Goal: Information Seeking & Learning: Find specific fact

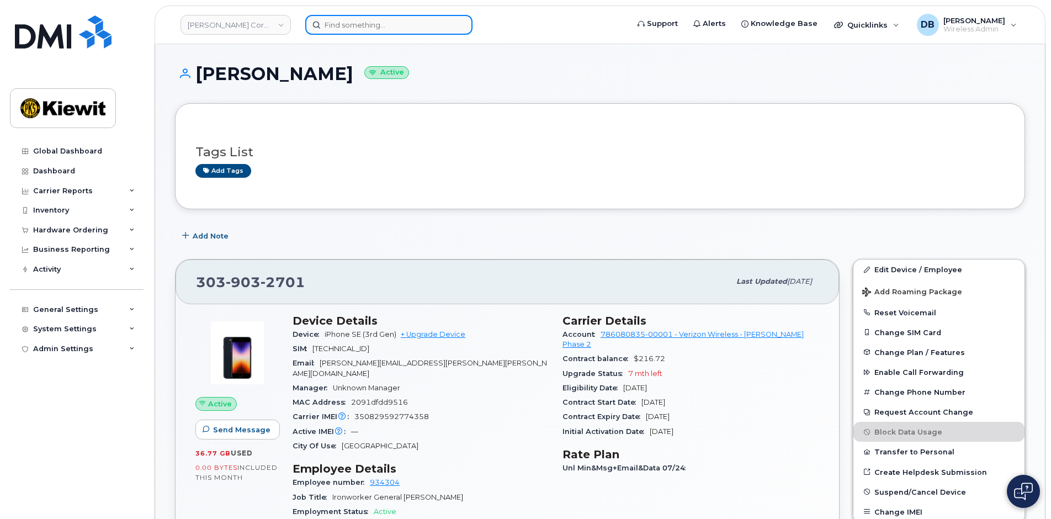
click at [341, 23] on input at bounding box center [388, 25] width 167 height 20
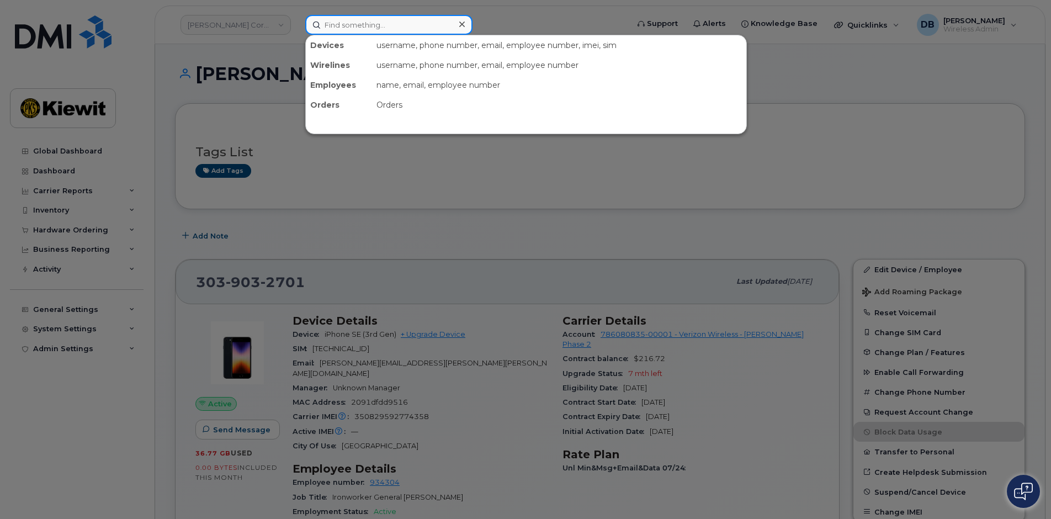
paste input "297687"
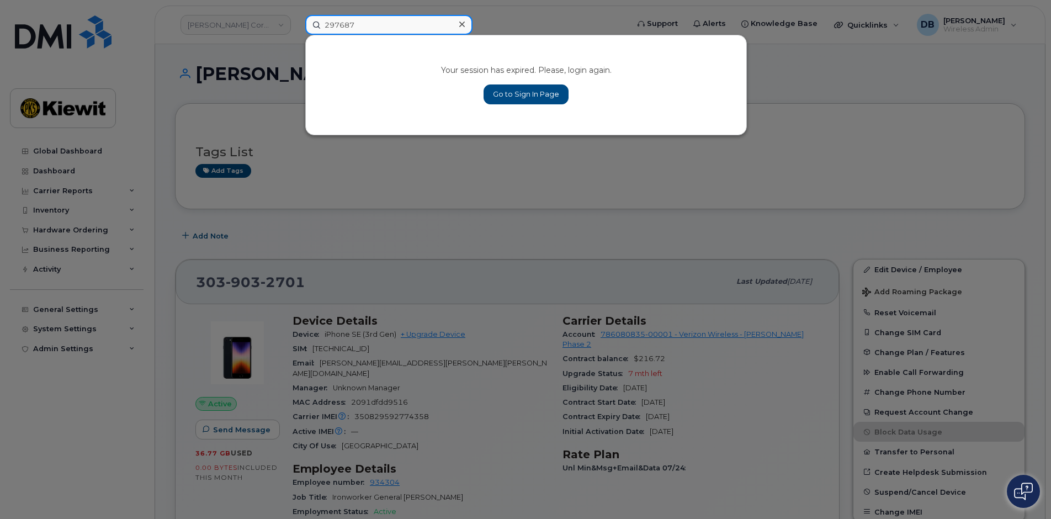
type input "297687"
click at [521, 95] on link "Go to Sign In Page" at bounding box center [526, 94] width 85 height 20
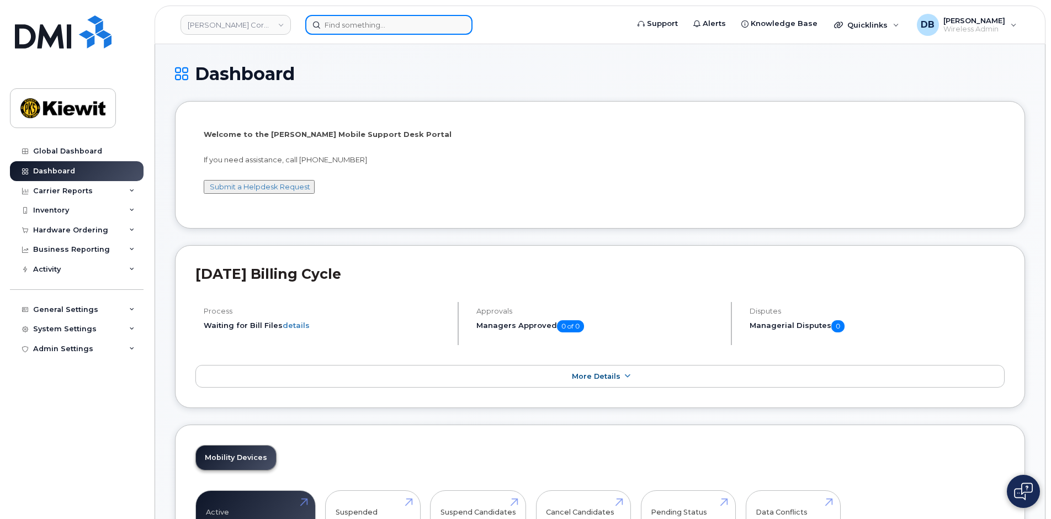
click at [386, 30] on input at bounding box center [388, 25] width 167 height 20
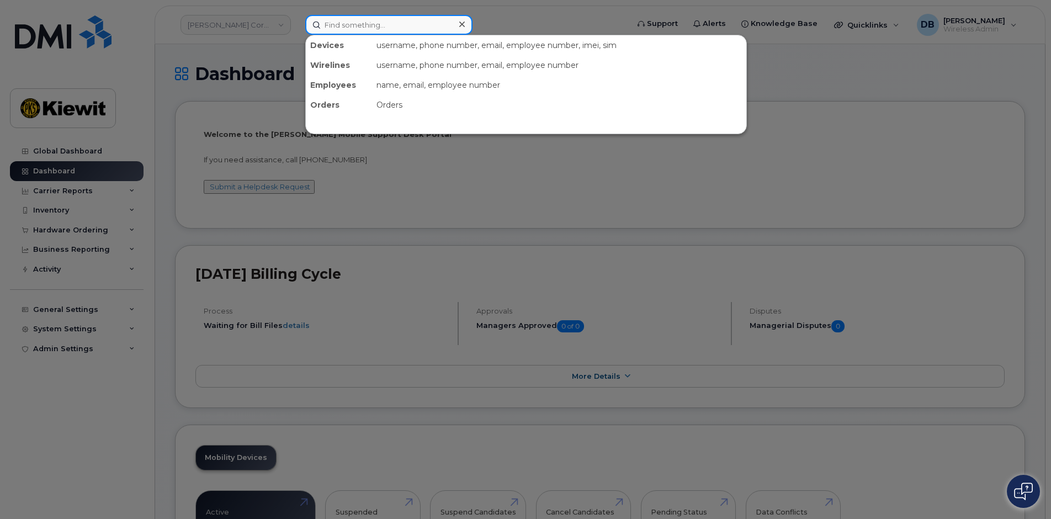
paste input "297338"
type input "297338"
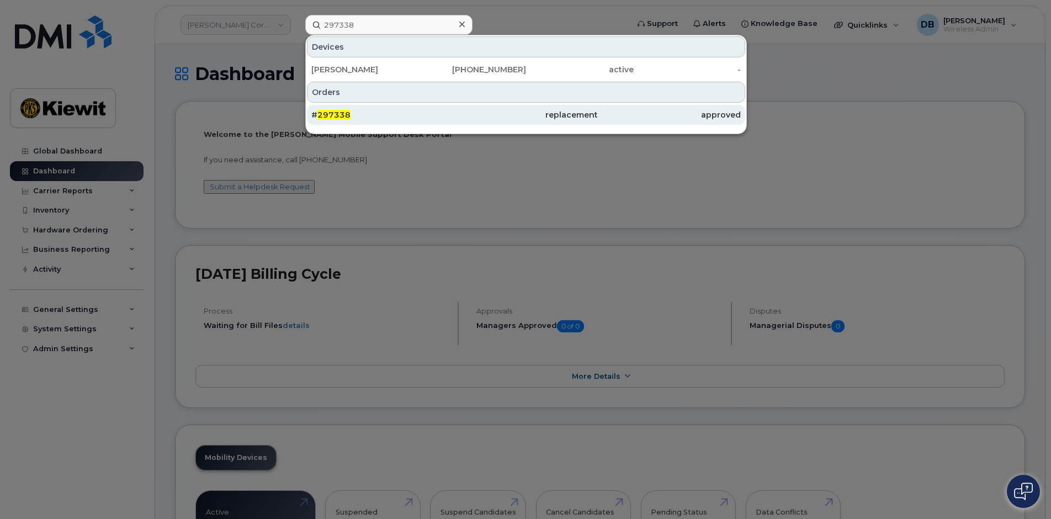
click at [326, 115] on span "297338" at bounding box center [333, 115] width 33 height 10
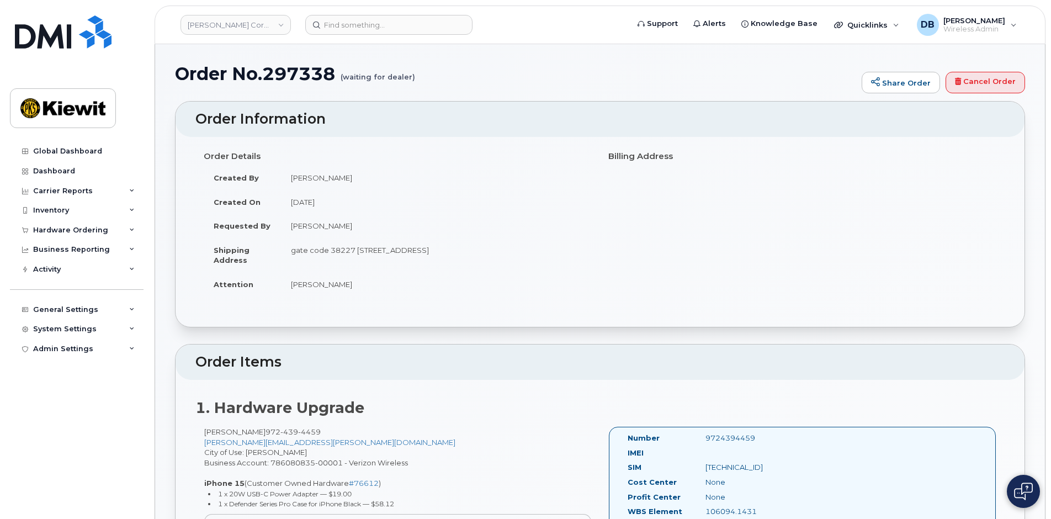
drag, startPoint x: 278, startPoint y: 432, endPoint x: 343, endPoint y: 434, distance: 65.2
click at [343, 433] on div "[PERSON_NAME] [PHONE_NUMBER] [PERSON_NAME][EMAIL_ADDRESS][PERSON_NAME][DOMAIN_N…" at bounding box center [397, 509] width 405 height 165
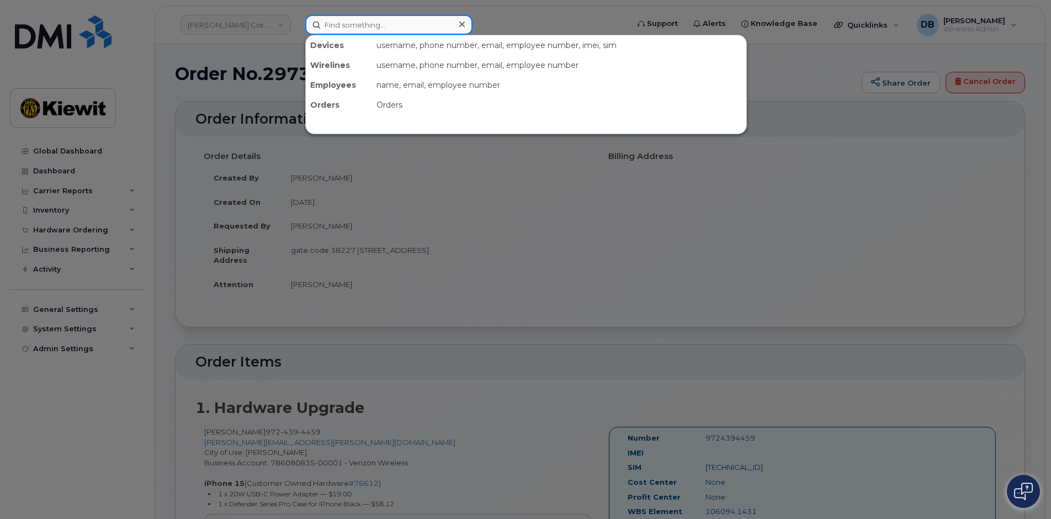
click at [374, 26] on input at bounding box center [388, 25] width 167 height 20
paste input "9724394459"
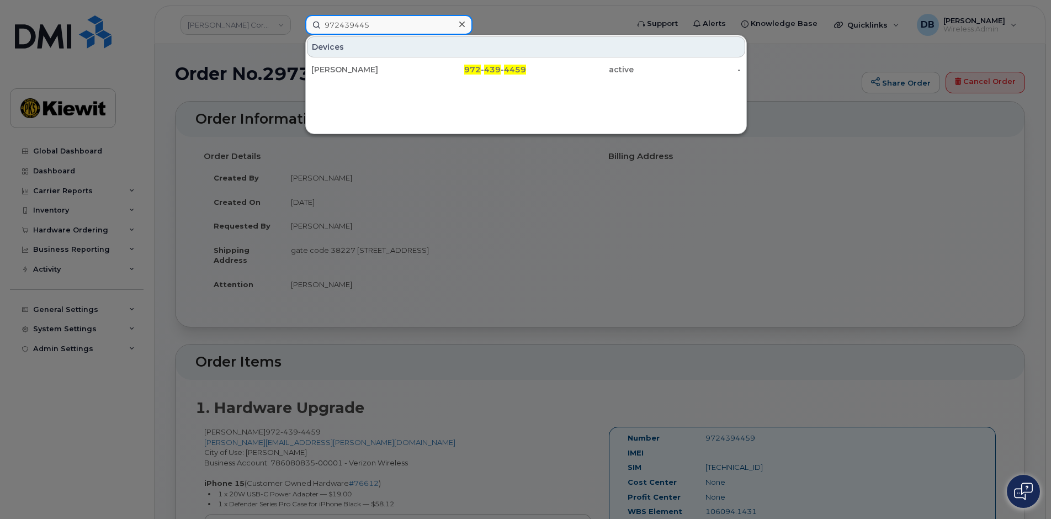
type input "972439445"
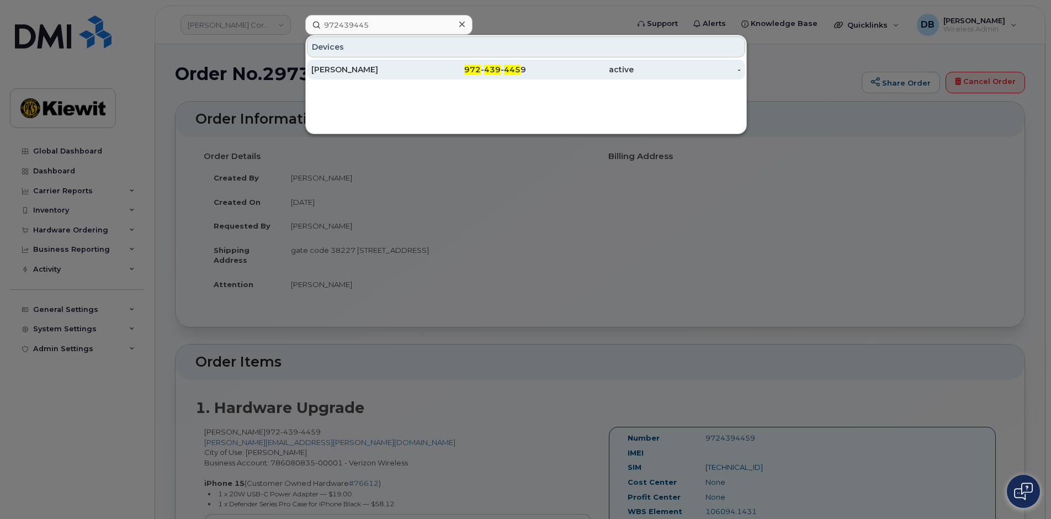
click at [321, 70] on div "JEFFREY MARTINEZ" at bounding box center [365, 69] width 108 height 11
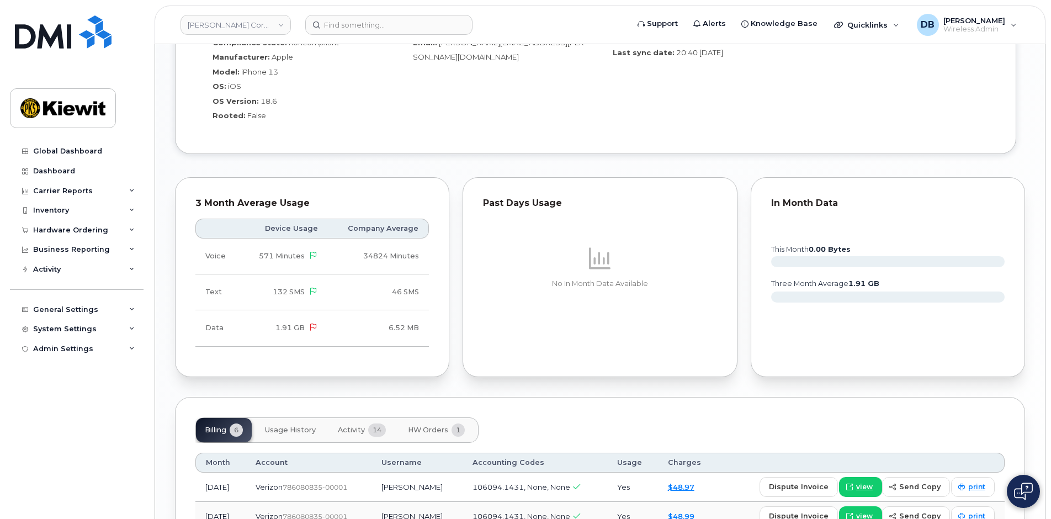
scroll to position [1088, 0]
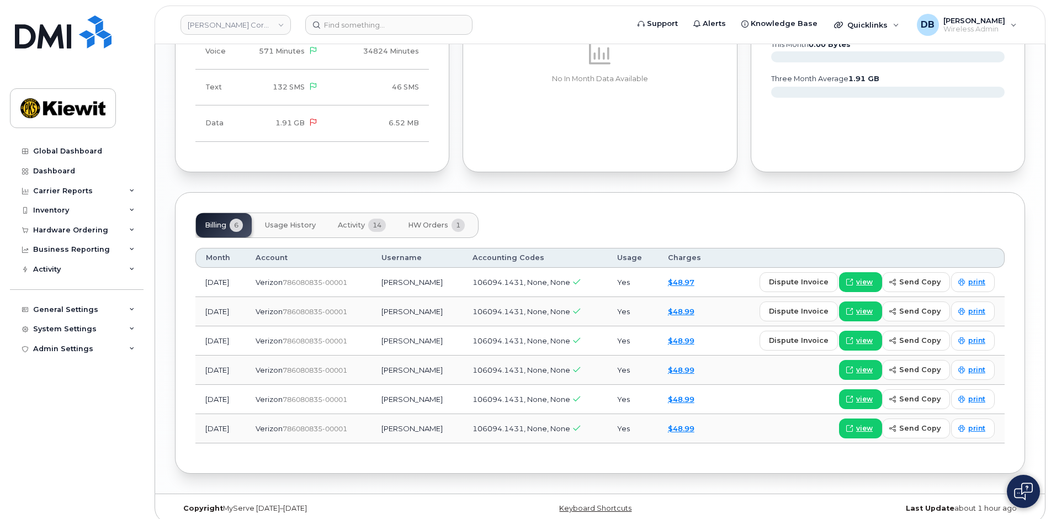
click at [427, 221] on span "HW Orders" at bounding box center [428, 225] width 40 height 9
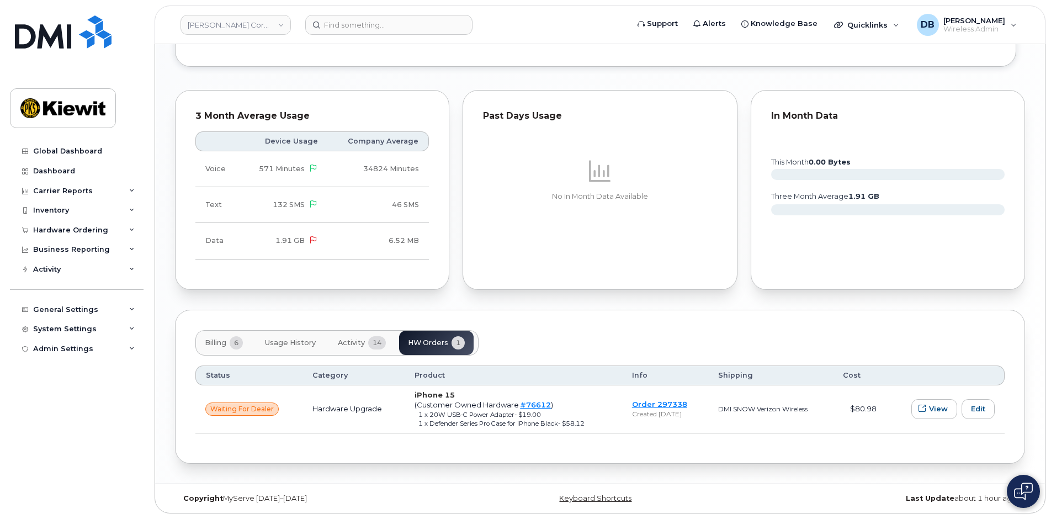
scroll to position [960, 0]
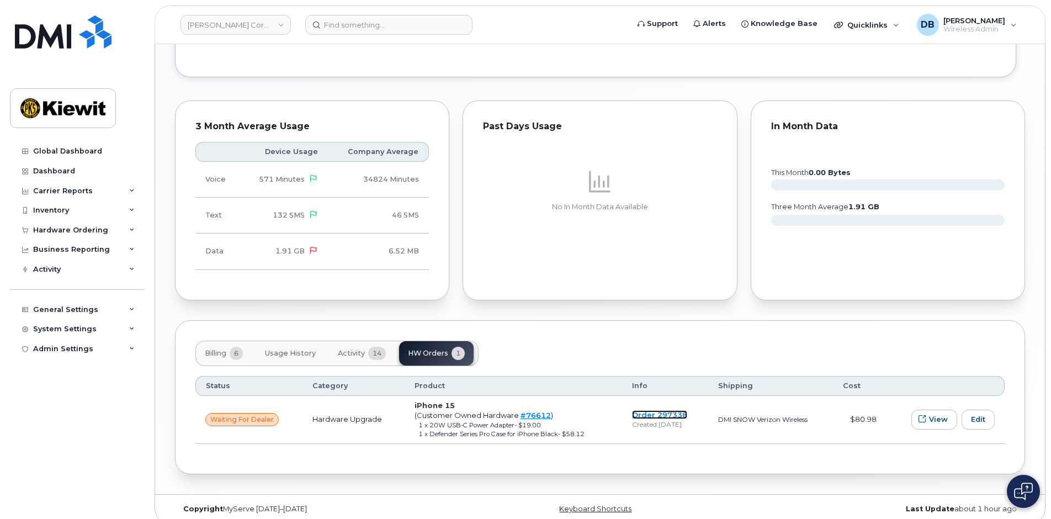
click at [648, 410] on link "Order 297338" at bounding box center [659, 414] width 55 height 9
click at [528, 411] on link "#76612" at bounding box center [535, 415] width 31 height 9
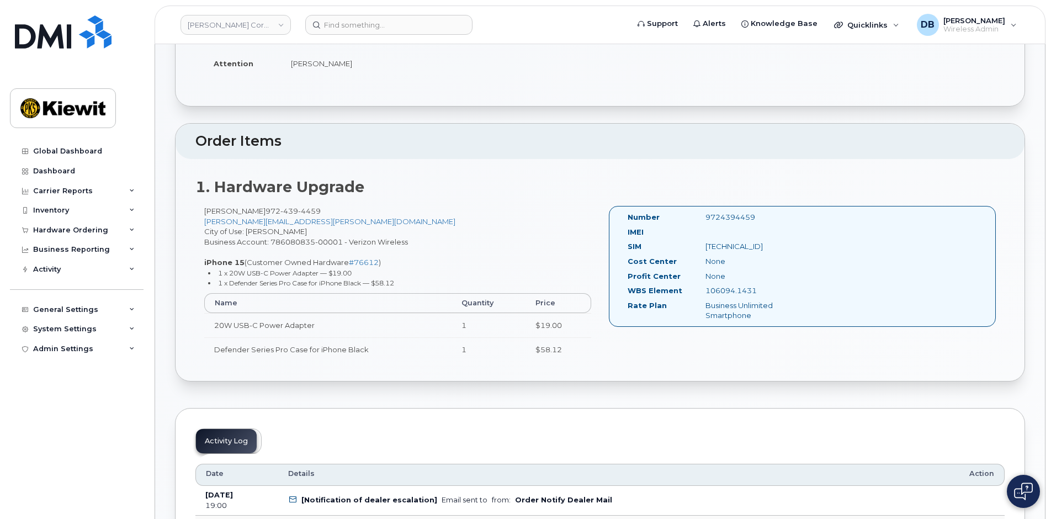
scroll to position [110, 0]
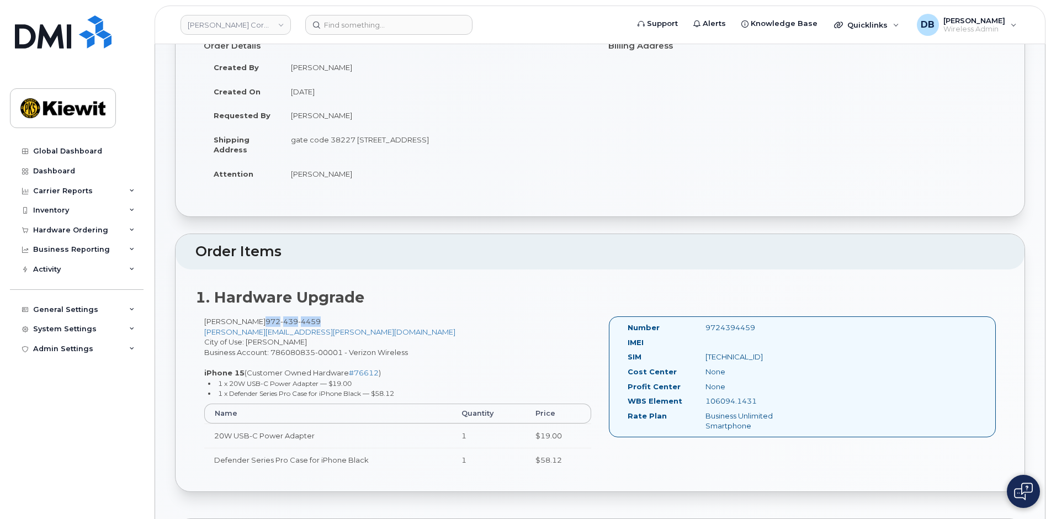
drag, startPoint x: 279, startPoint y: 320, endPoint x: 335, endPoint y: 321, distance: 55.8
click at [335, 321] on div "[PERSON_NAME] [PHONE_NUMBER] [PERSON_NAME][EMAIL_ADDRESS][PERSON_NAME][DOMAIN_N…" at bounding box center [397, 398] width 405 height 165
copy span "[PHONE_NUMBER]"
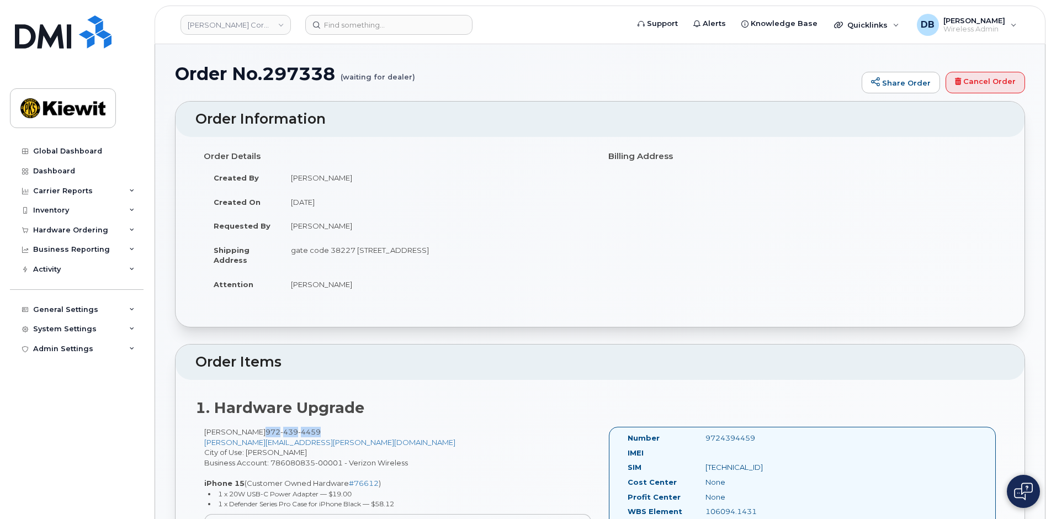
scroll to position [221, 0]
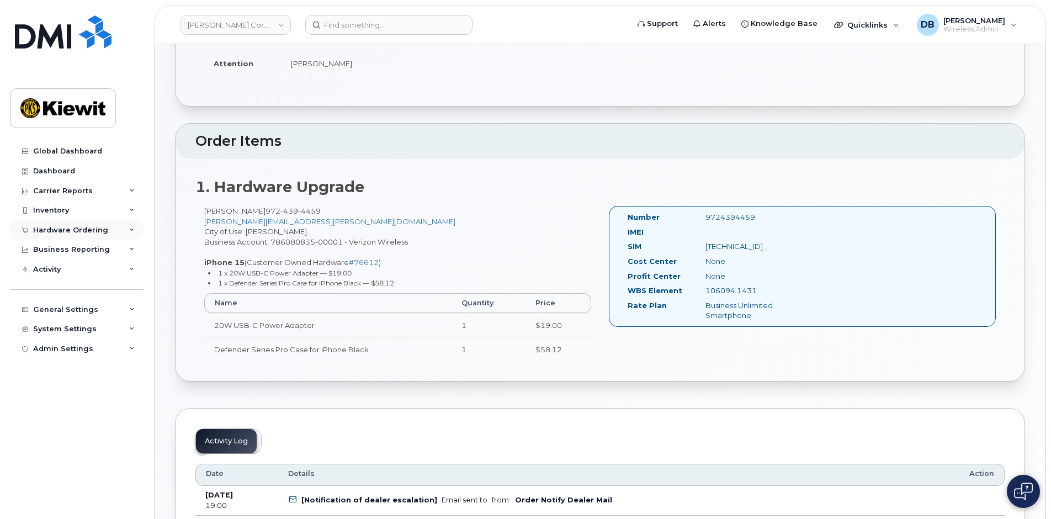
click at [82, 226] on div "Hardware Ordering" at bounding box center [70, 230] width 75 height 9
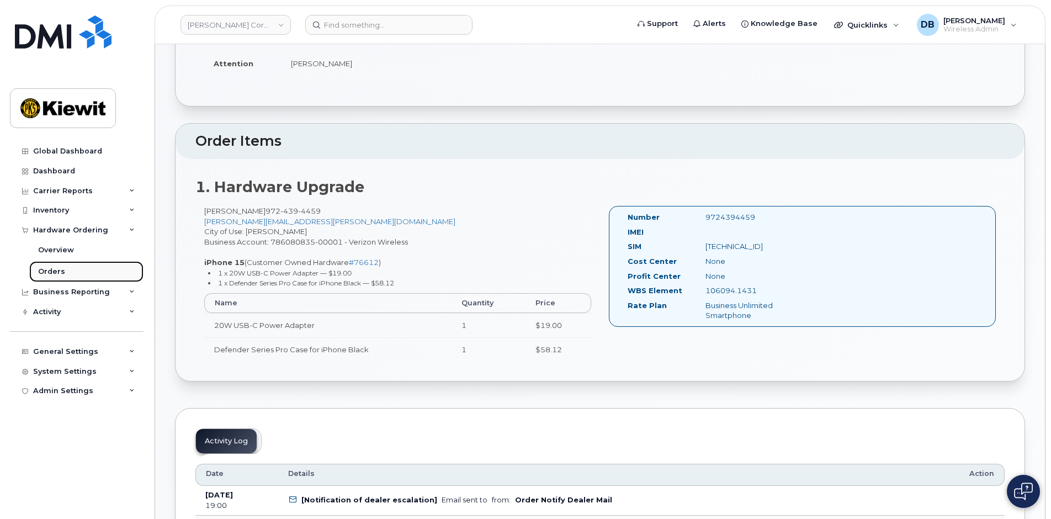
click at [49, 272] on div "Orders" at bounding box center [51, 272] width 27 height 10
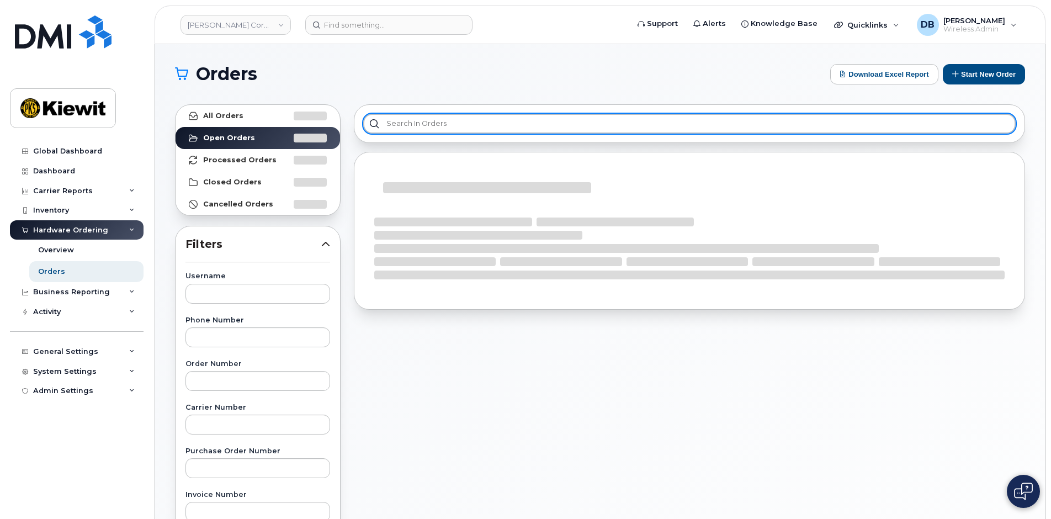
click at [408, 117] on input "text" at bounding box center [689, 124] width 652 height 20
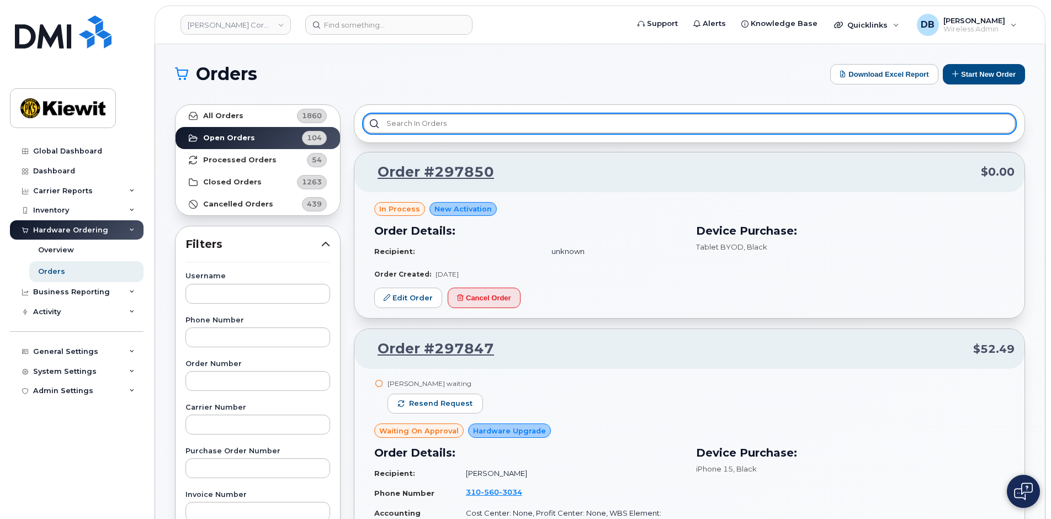
paste input "297779"
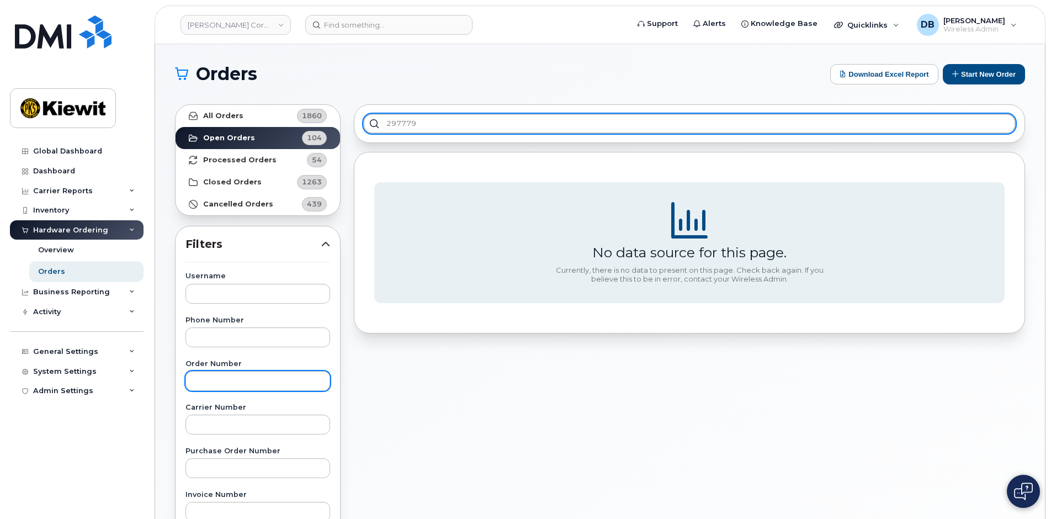
type input "297779"
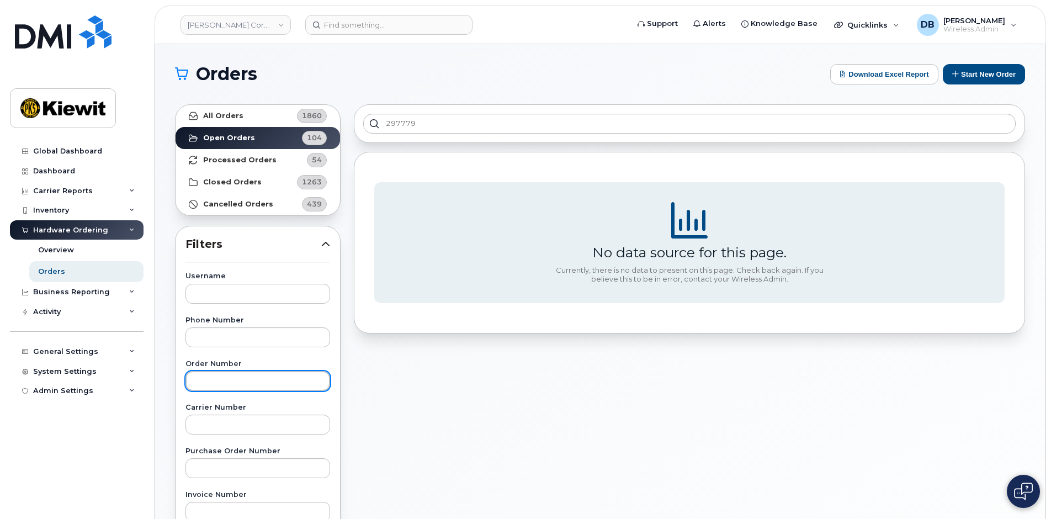
click at [226, 381] on input "text" at bounding box center [257, 381] width 145 height 20
paste input "297779"
type input "297779"
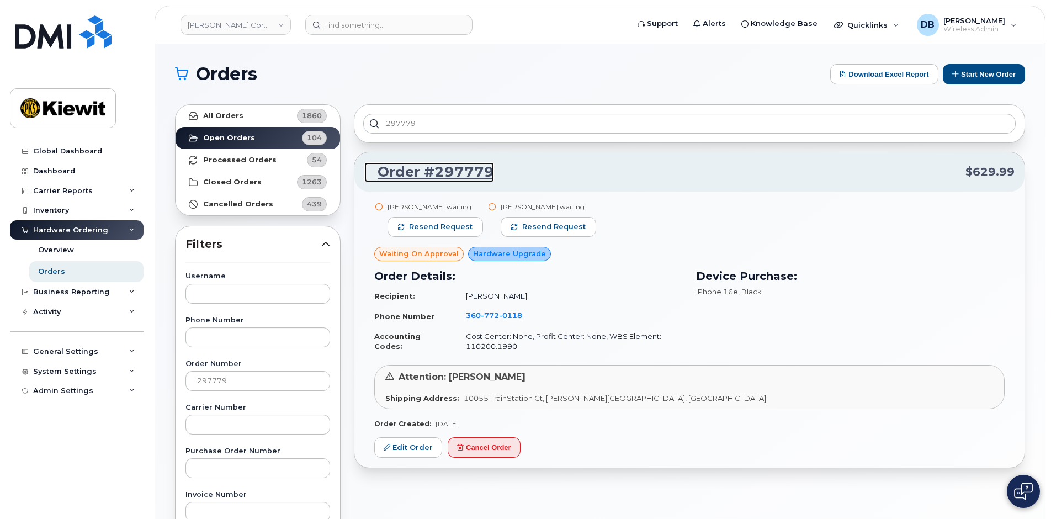
click at [428, 168] on link "Order #297779" at bounding box center [429, 172] width 130 height 20
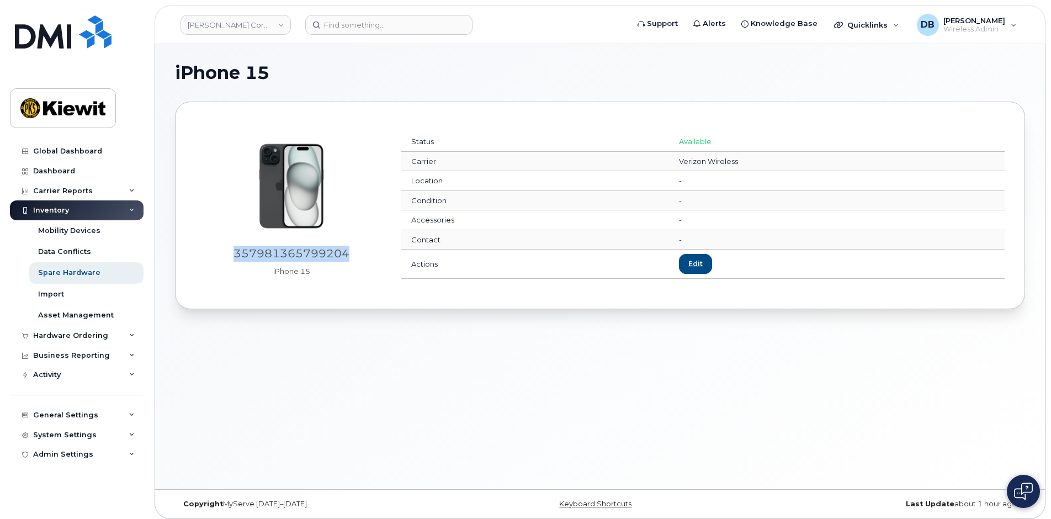
drag, startPoint x: 352, startPoint y: 254, endPoint x: 215, endPoint y: 255, distance: 137.4
click at [215, 255] on div "357981365799204" at bounding box center [291, 254] width 193 height 16
copy div "357981365799204"
click at [76, 231] on div "Mobility Devices" at bounding box center [69, 231] width 62 height 10
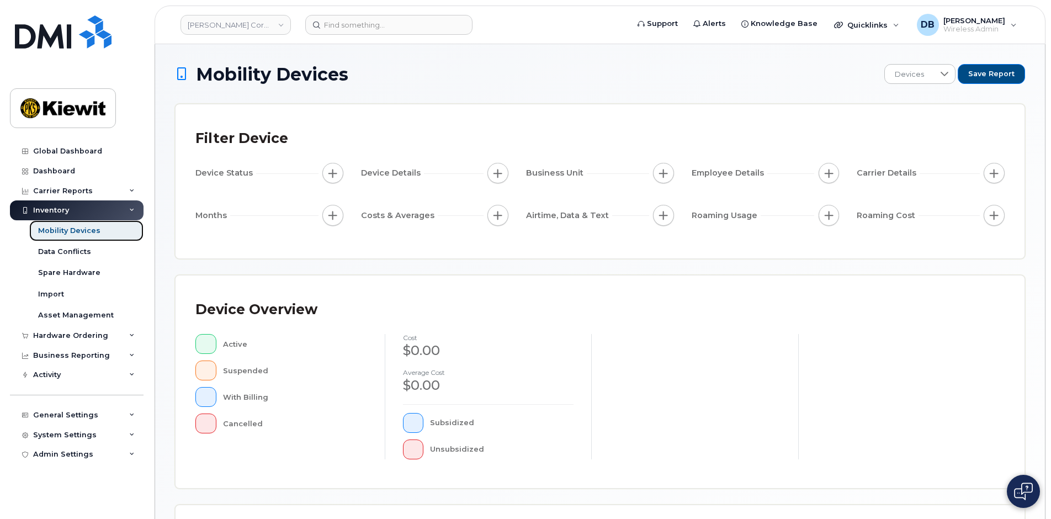
scroll to position [240, 0]
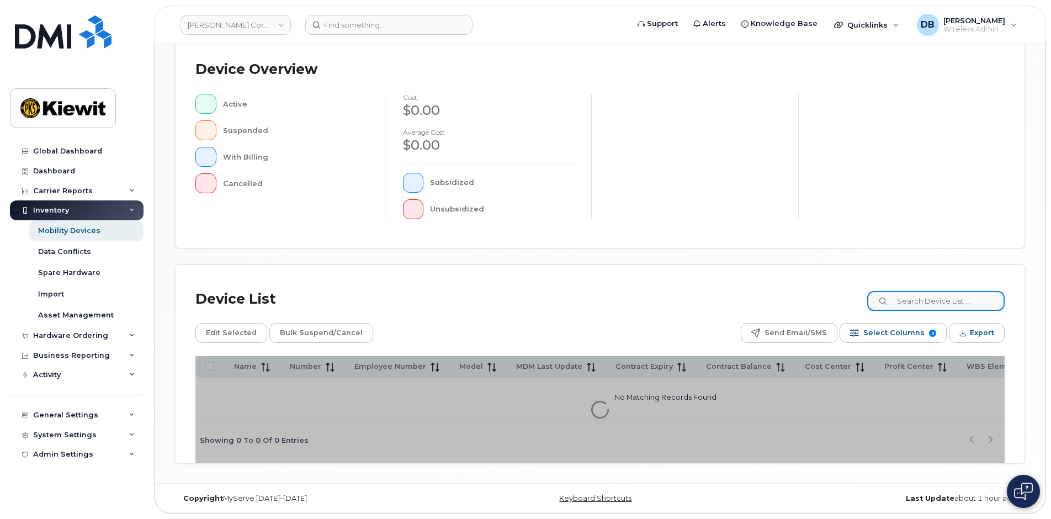
click at [928, 302] on input at bounding box center [935, 301] width 137 height 20
paste input "110200."
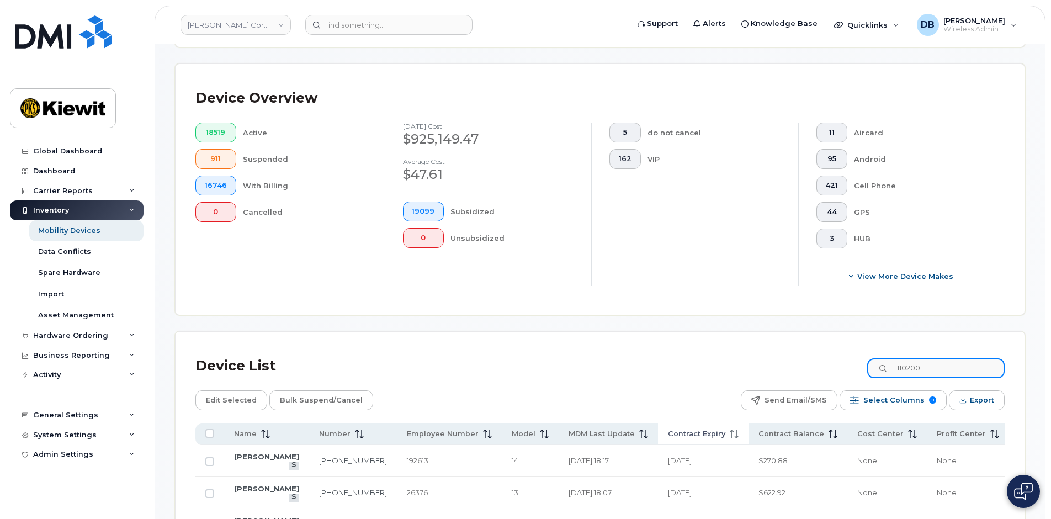
type input "110200"
click at [668, 437] on span "Contract Expiry" at bounding box center [696, 434] width 57 height 10
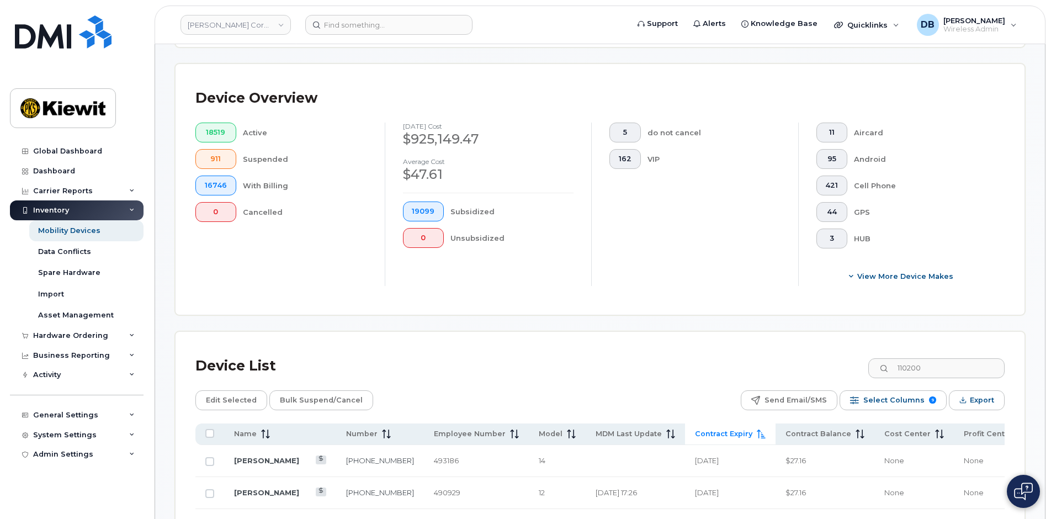
scroll to position [461, 0]
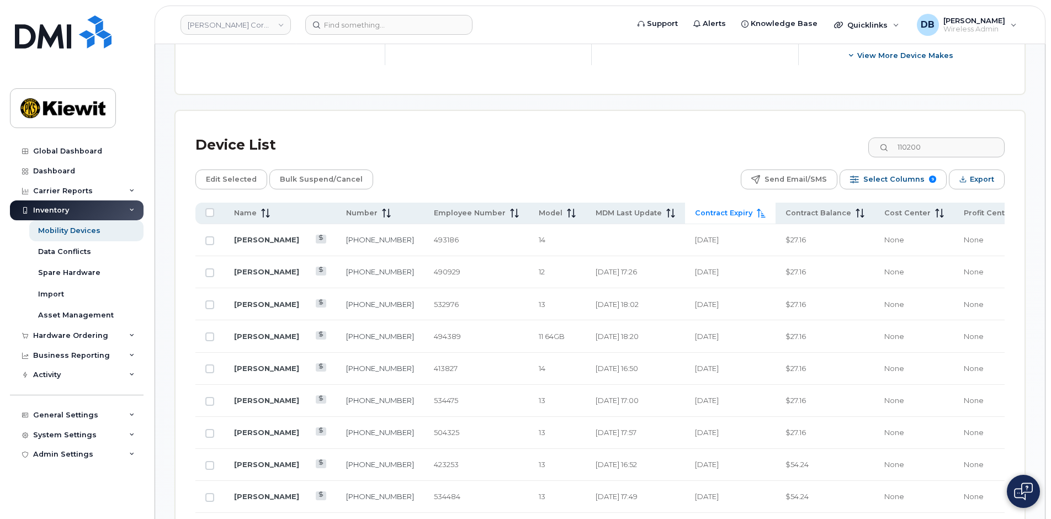
click at [695, 217] on span "Contract Expiry" at bounding box center [723, 213] width 57 height 10
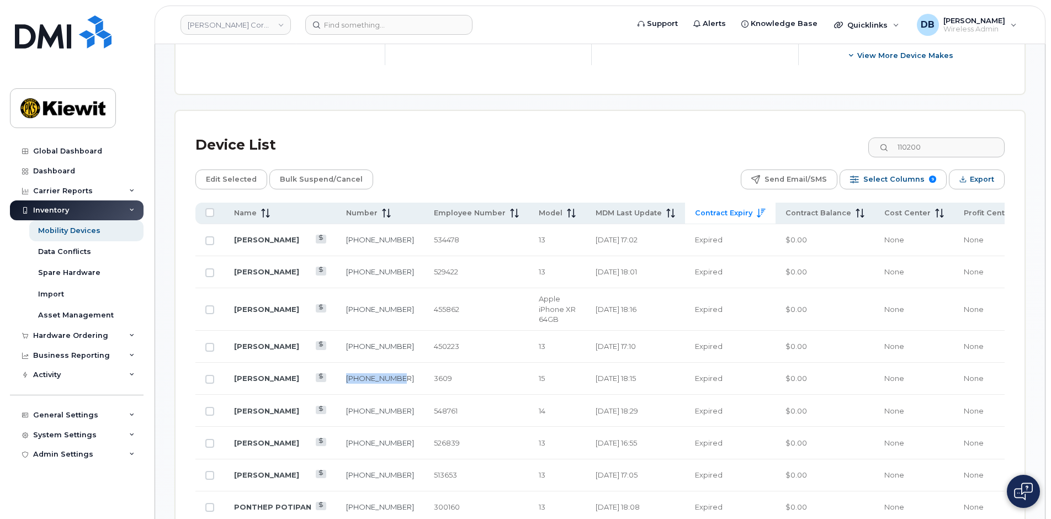
drag, startPoint x: 339, startPoint y: 387, endPoint x: 314, endPoint y: 374, distance: 28.9
click at [336, 374] on td "253-606-5379" at bounding box center [380, 379] width 88 height 32
copy link "253-606-5379"
drag, startPoint x: 333, startPoint y: 419, endPoint x: 312, endPoint y: 408, distance: 23.9
click at [336, 408] on td "281-729-7249" at bounding box center [380, 411] width 88 height 32
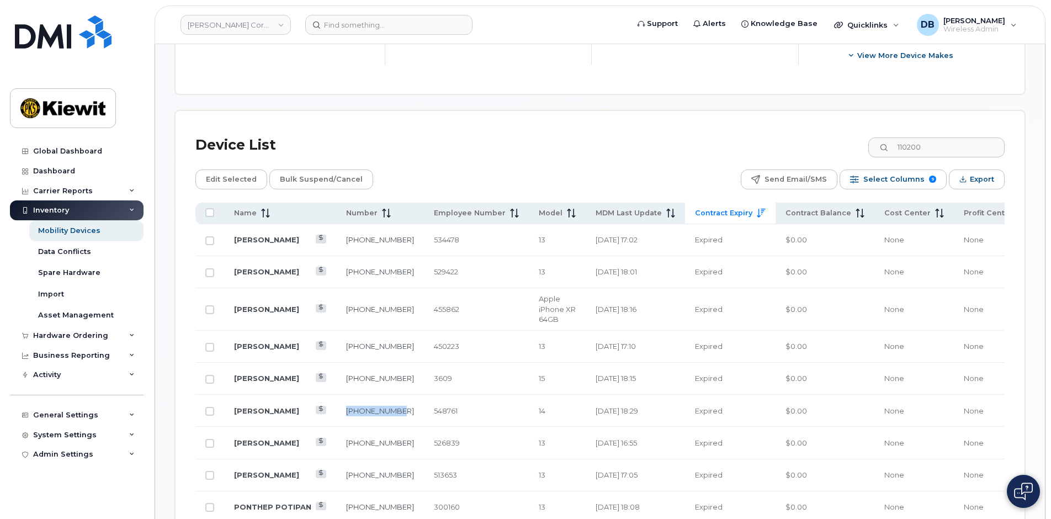
copy link "281-729-7249"
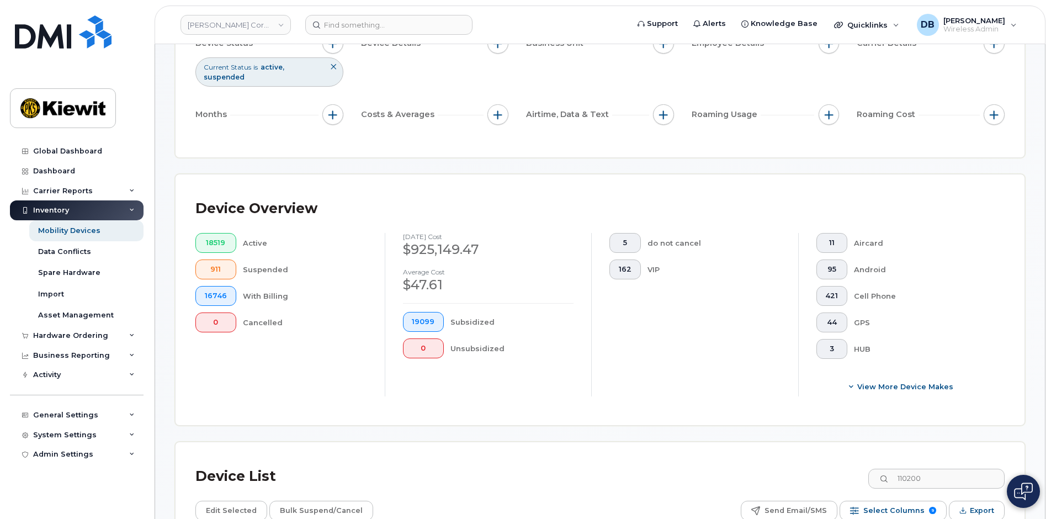
scroll to position [0, 0]
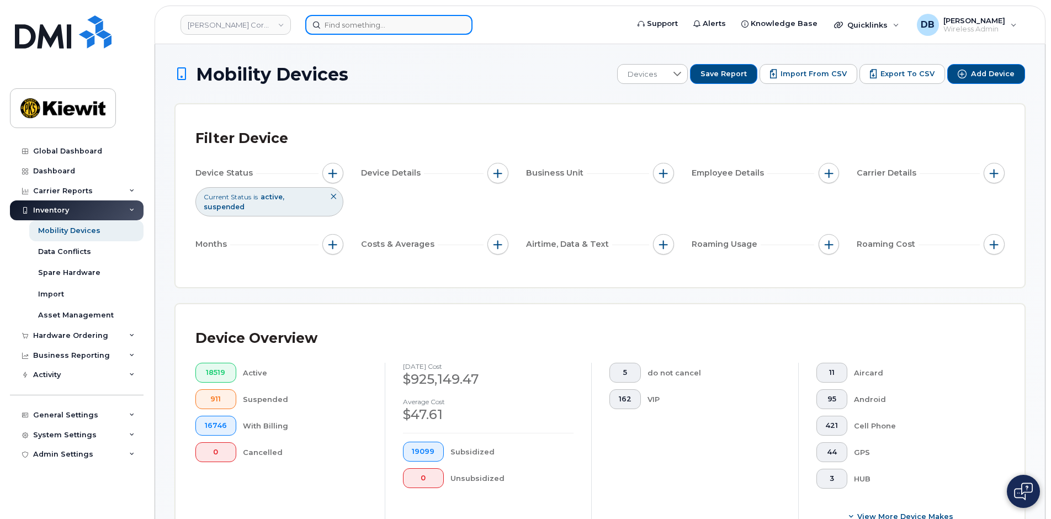
click at [352, 27] on input at bounding box center [388, 25] width 167 height 20
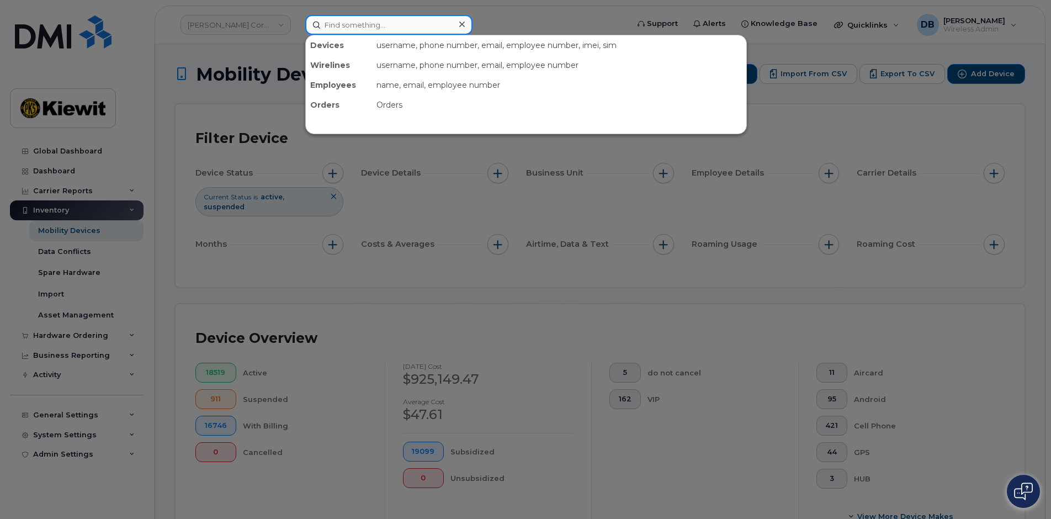
paste input "297277"
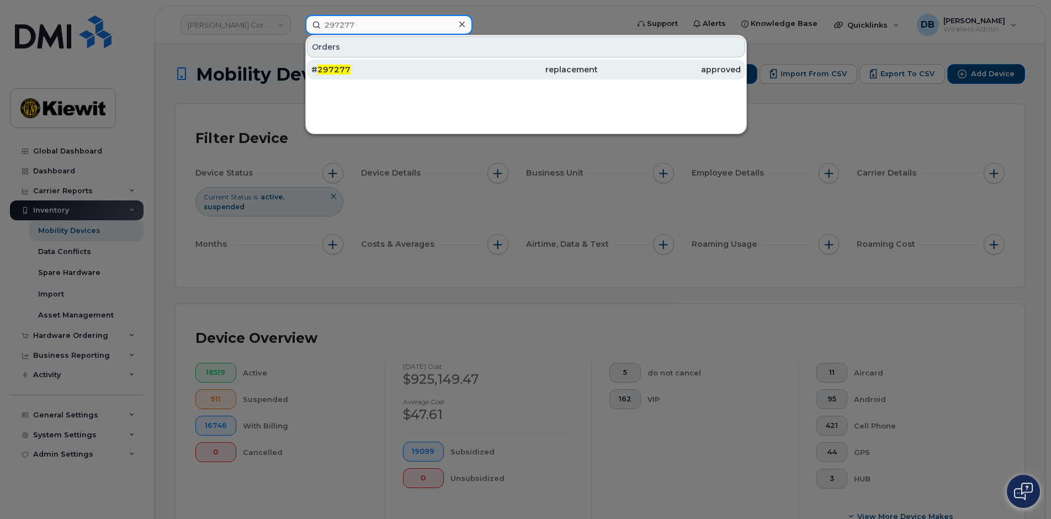
type input "297277"
click at [337, 70] on span "297277" at bounding box center [333, 70] width 33 height 10
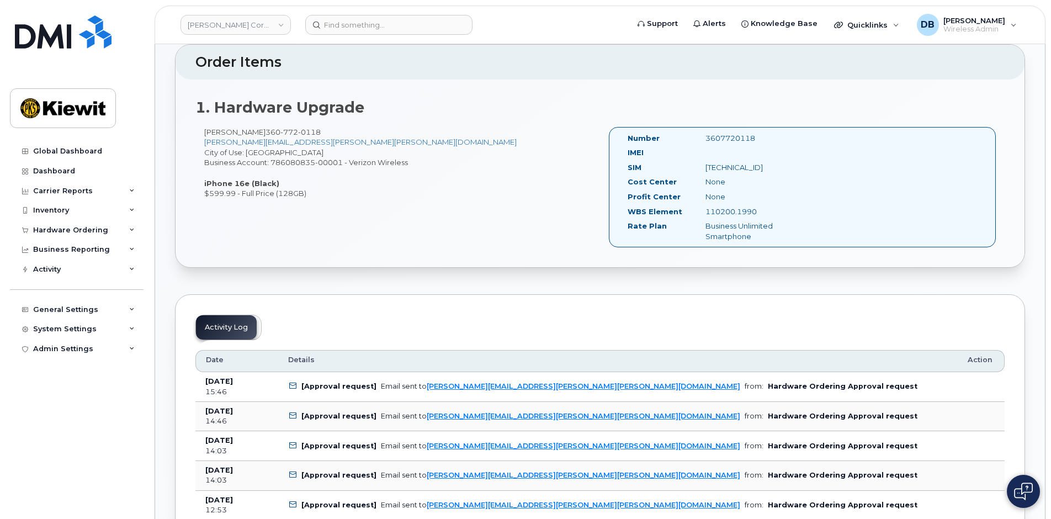
scroll to position [331, 0]
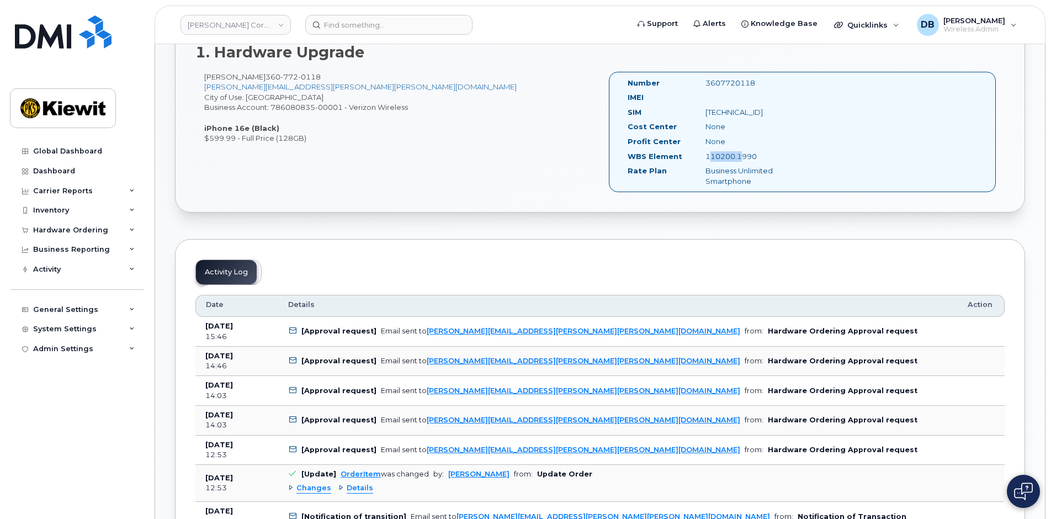
drag, startPoint x: 707, startPoint y: 156, endPoint x: 736, endPoint y: 153, distance: 29.4
click at [736, 153] on div "110200.1990" at bounding box center [751, 156] width 109 height 10
copy div "110200."
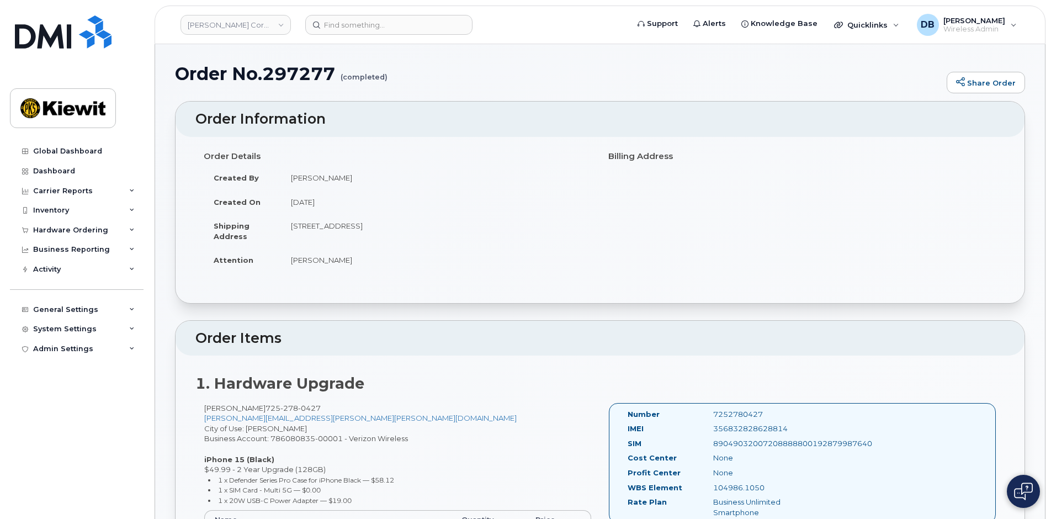
scroll to position [221, 0]
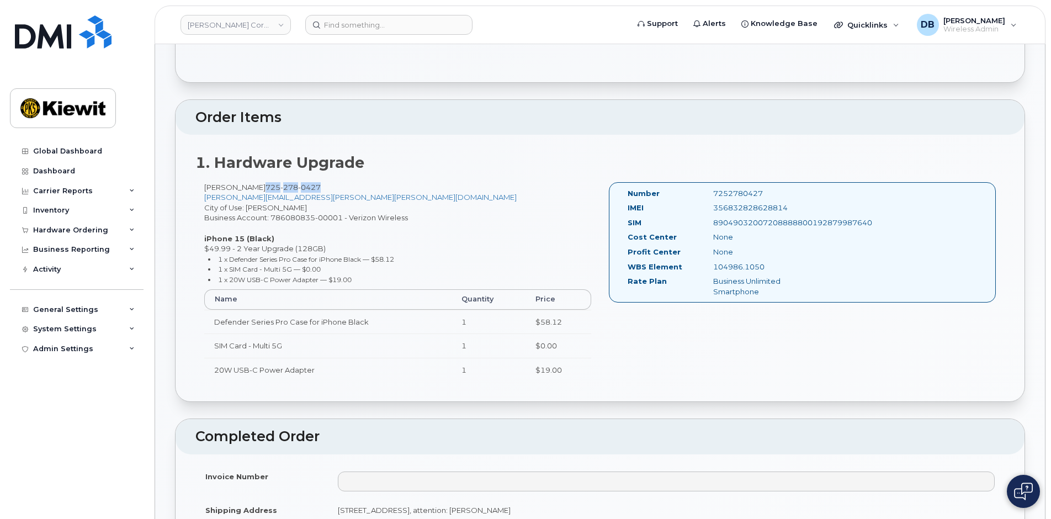
drag, startPoint x: 277, startPoint y: 186, endPoint x: 342, endPoint y: 188, distance: 64.6
click at [344, 186] on div "[PERSON_NAME] [PHONE_NUMBER] [PERSON_NAME][EMAIL_ADDRESS][PERSON_NAME][PERSON_N…" at bounding box center [397, 287] width 405 height 210
copy span "[PHONE_NUMBER]"
